Goal: Find specific page/section: Find specific page/section

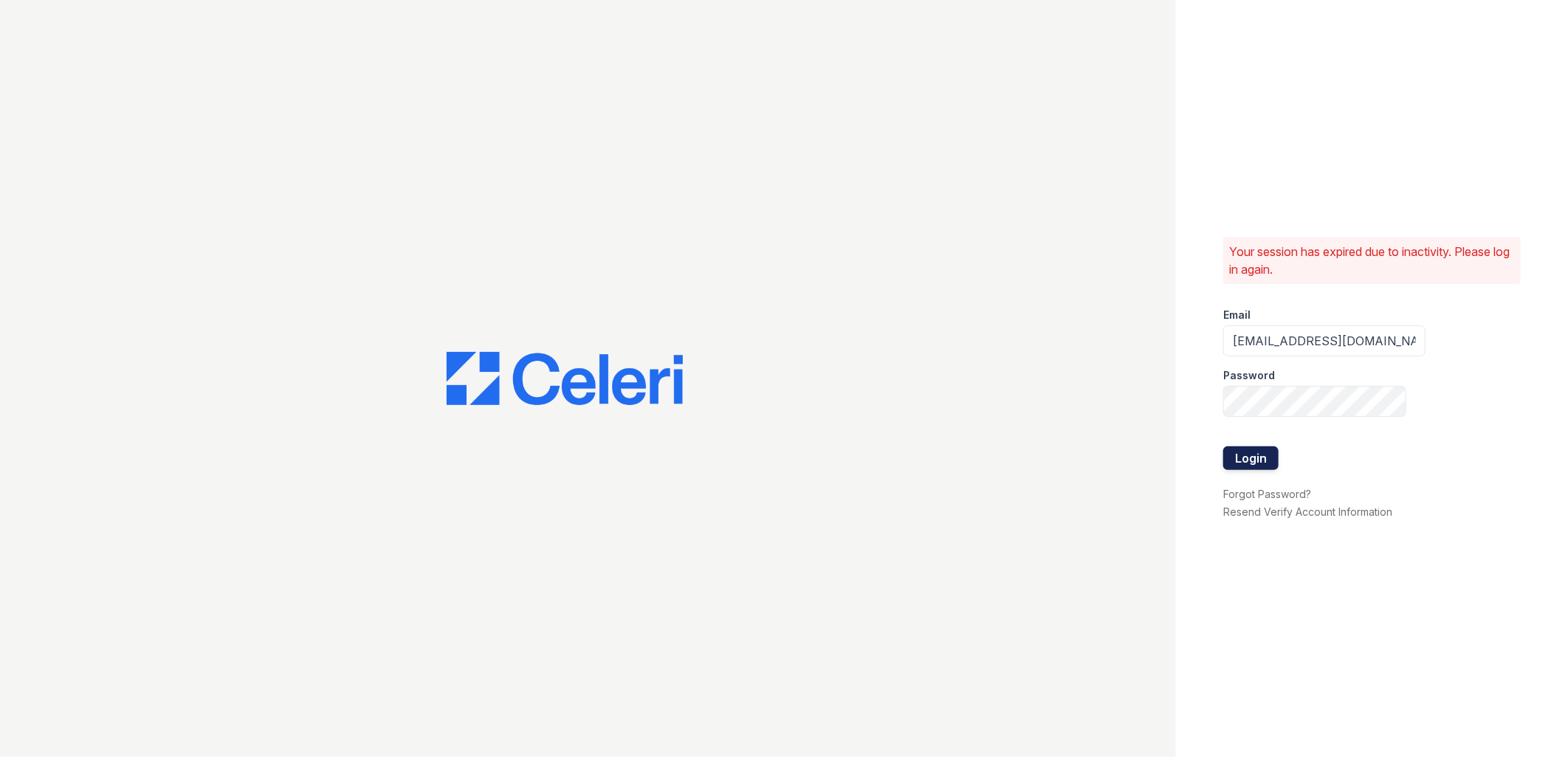
click at [1270, 459] on button "Login" at bounding box center [1250, 458] width 55 height 24
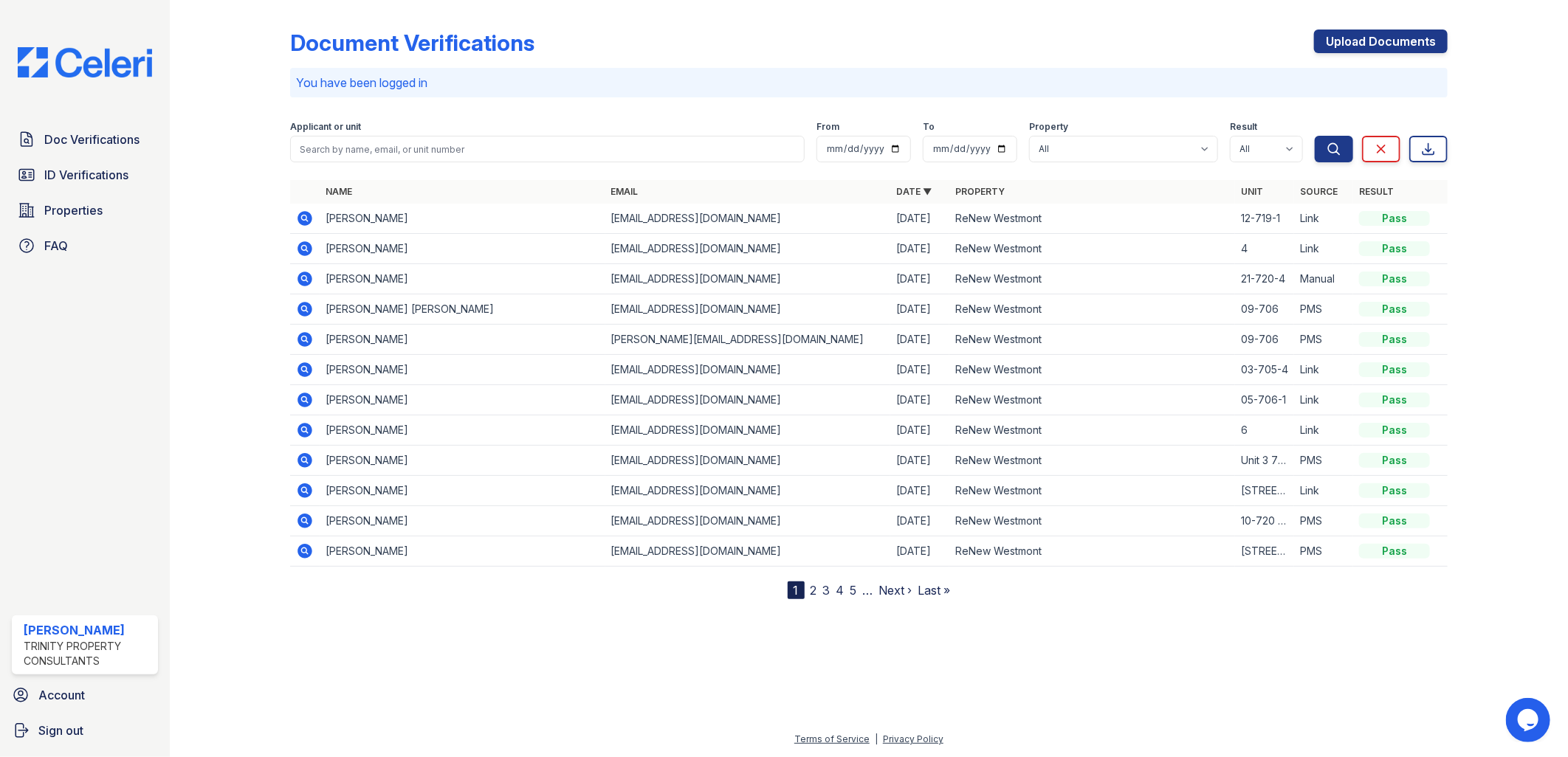
click at [107, 178] on span "ID Verifications" at bounding box center [87, 174] width 84 height 17
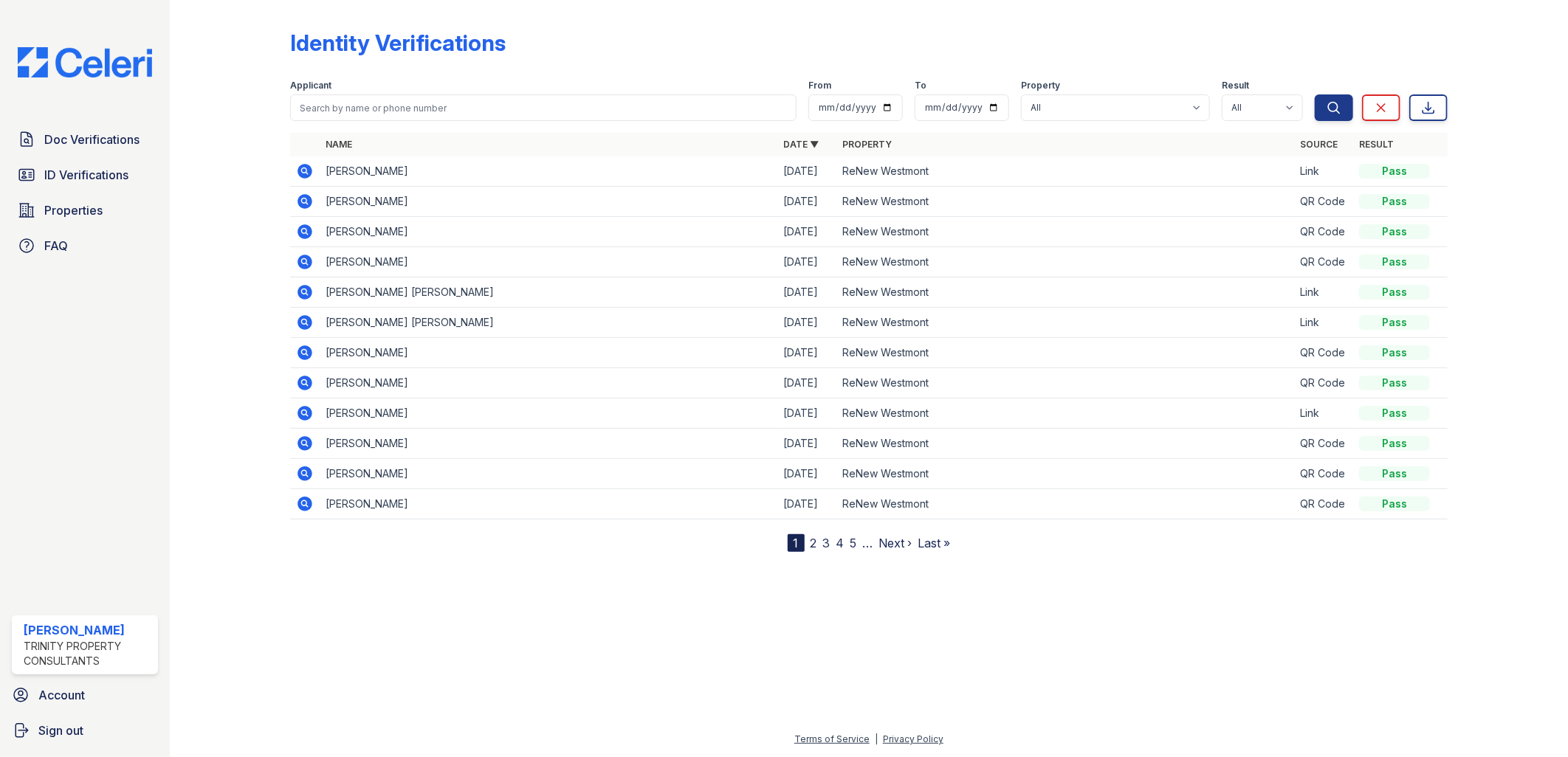
click at [438, 125] on form "Applicant From To Property All ReNew Westmont Result All Pass Fail Caution Resu…" at bounding box center [869, 97] width 1158 height 59
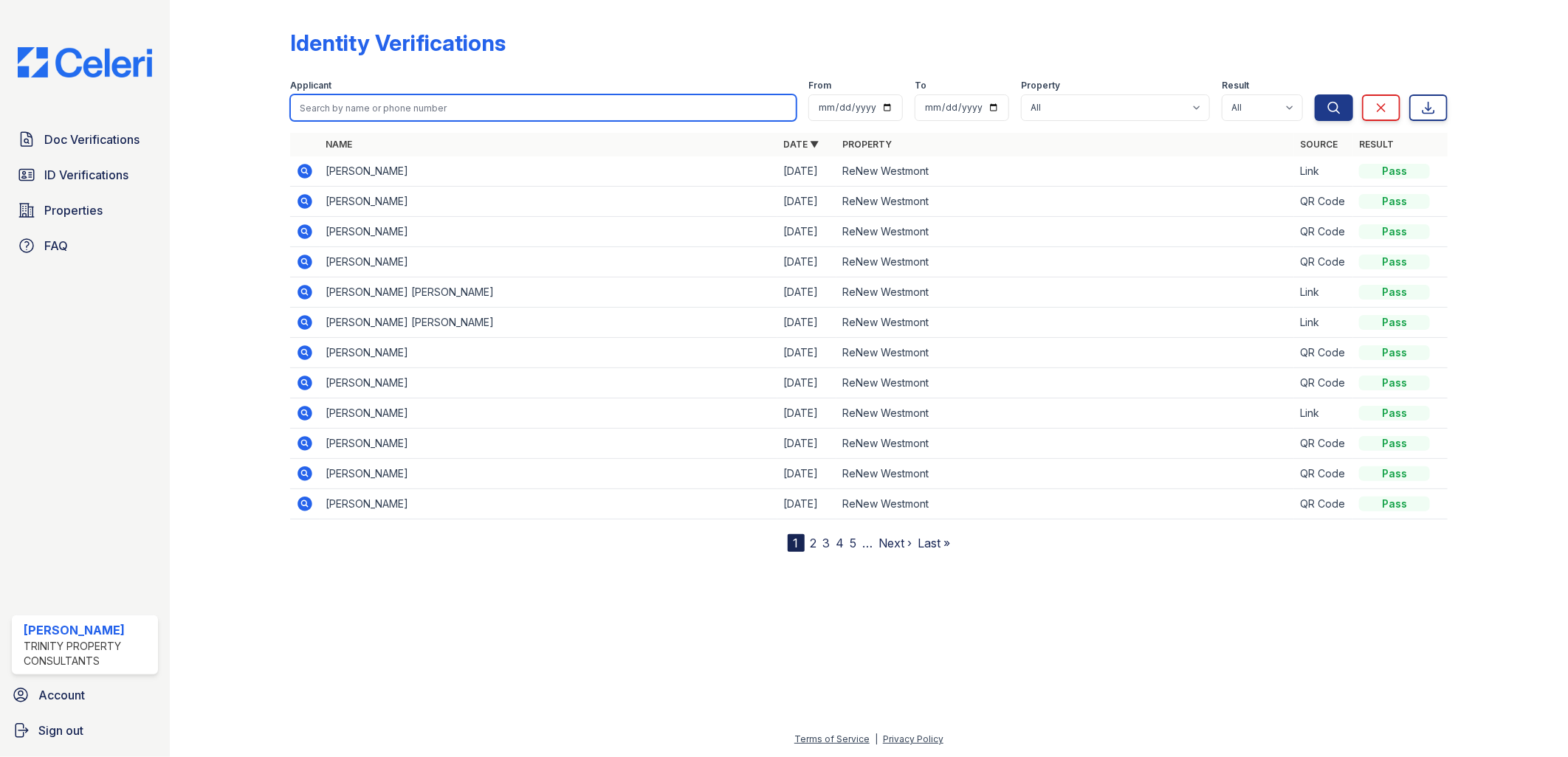
click at [432, 109] on input "search" at bounding box center [544, 108] width 507 height 26
type input "[PERSON_NAME]"
click at [1315, 95] on button "Search" at bounding box center [1334, 108] width 39 height 26
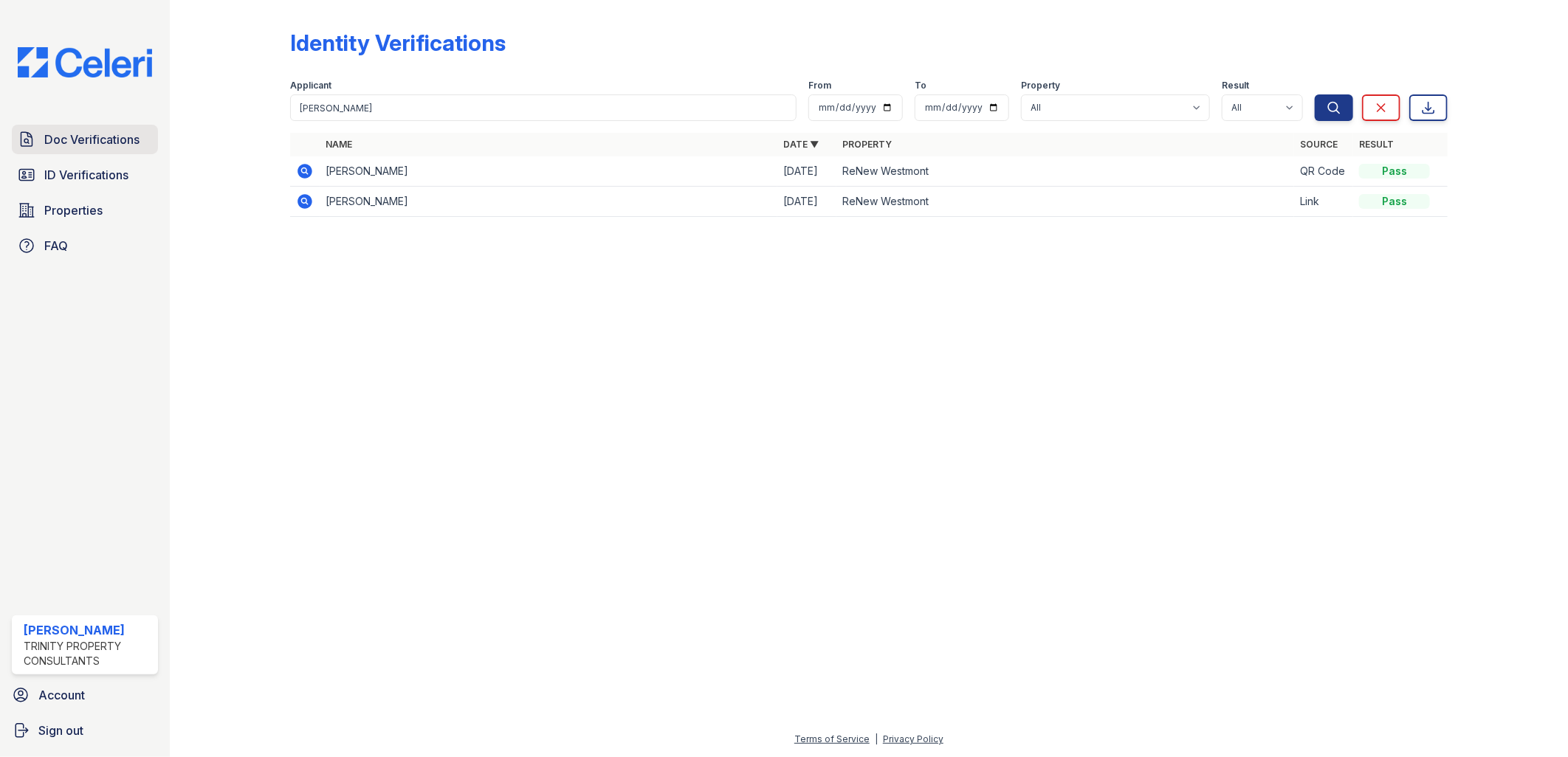
click at [88, 143] on span "Doc Verifications" at bounding box center [92, 139] width 95 height 17
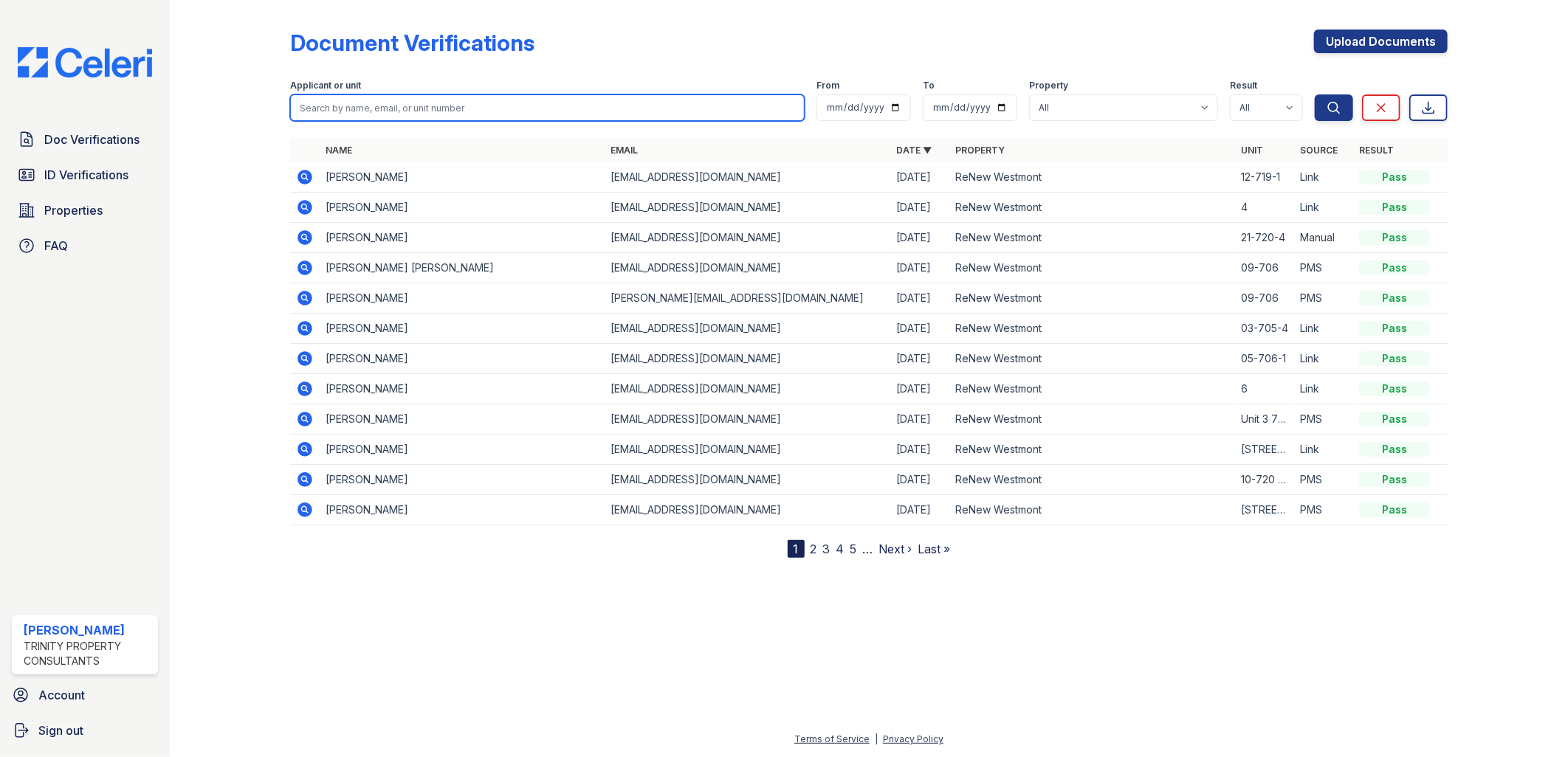
click at [380, 106] on input "search" at bounding box center [548, 108] width 516 height 26
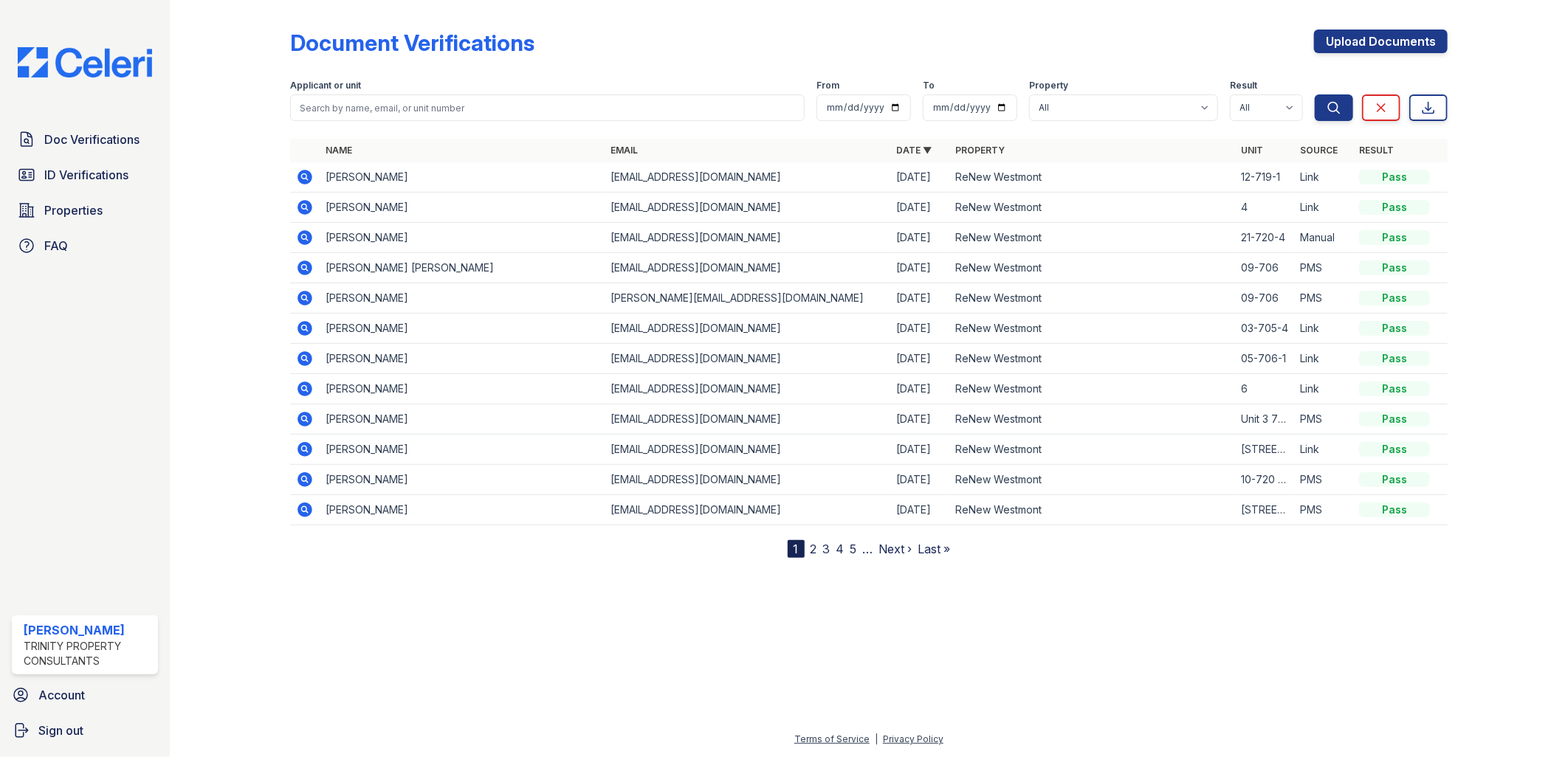
click at [426, 632] on div at bounding box center [869, 656] width 1351 height 149
